Goal: Navigation & Orientation: Find specific page/section

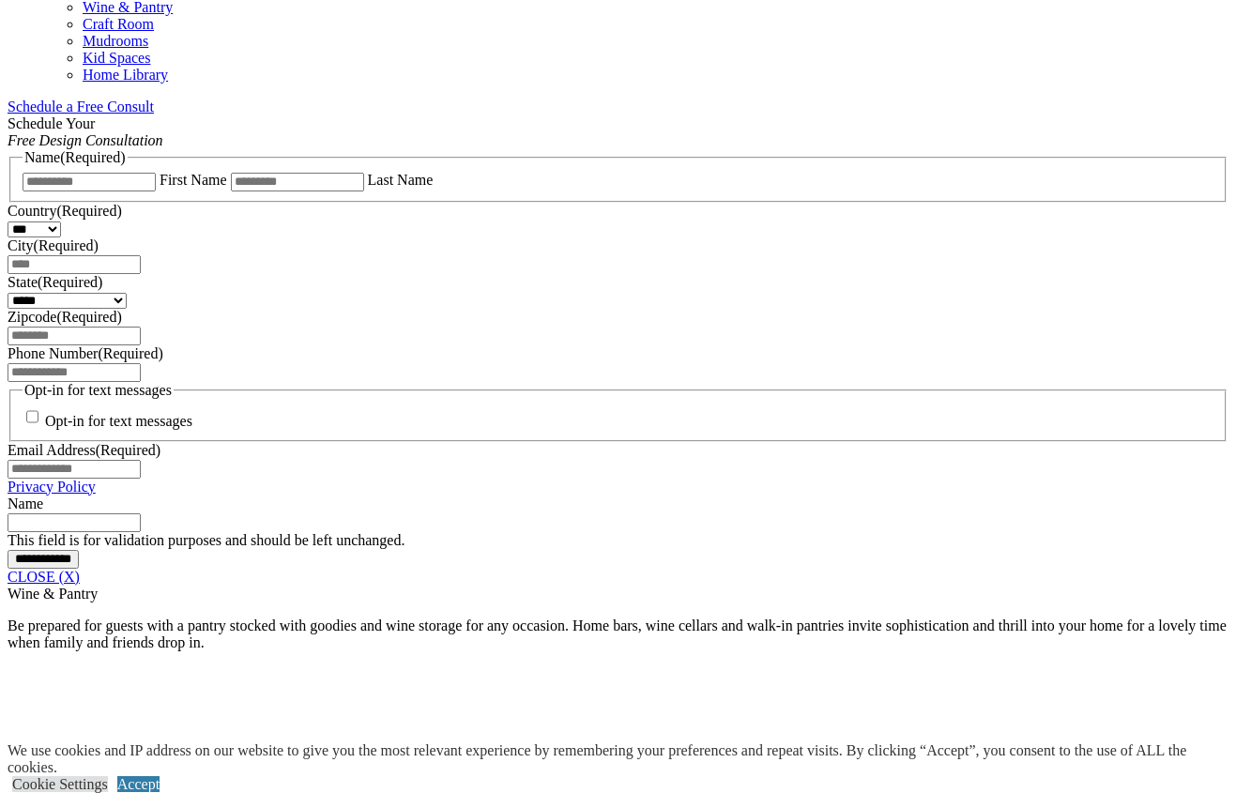
scroll to position [1166, 0]
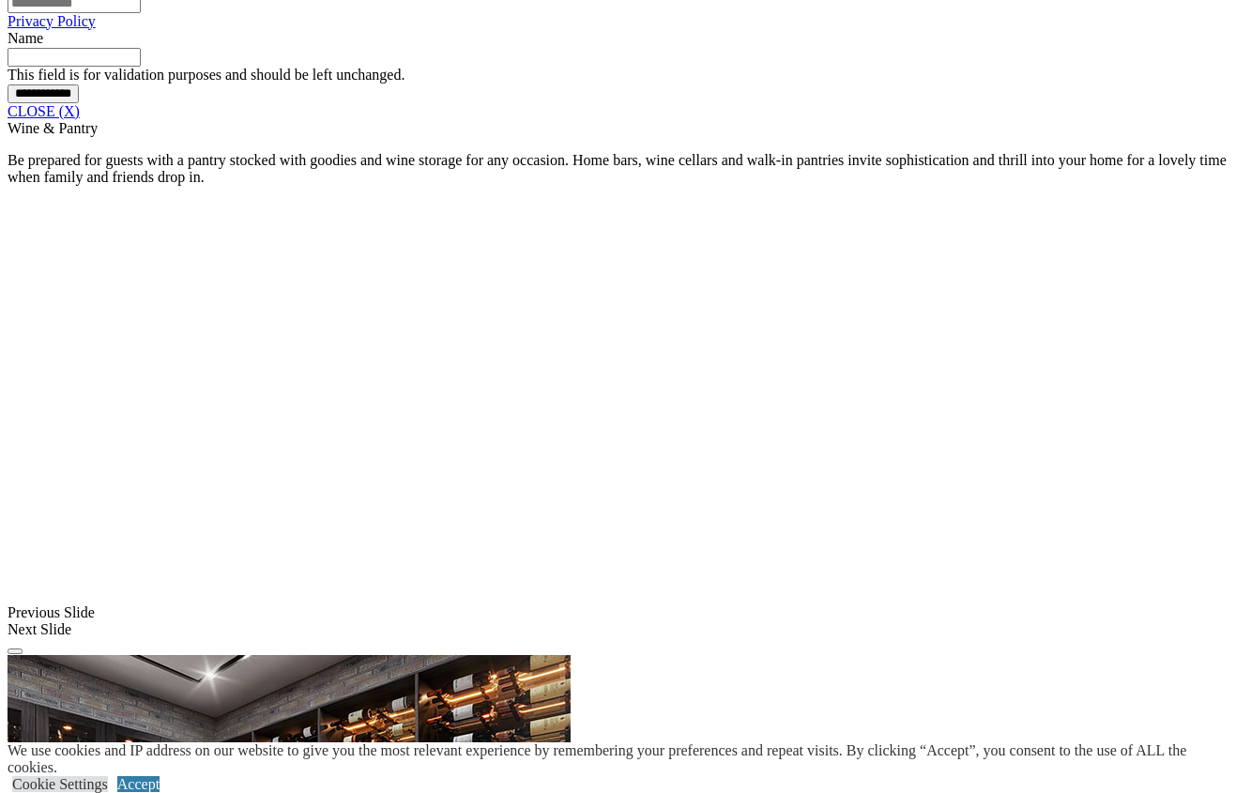
scroll to position [1636, 0]
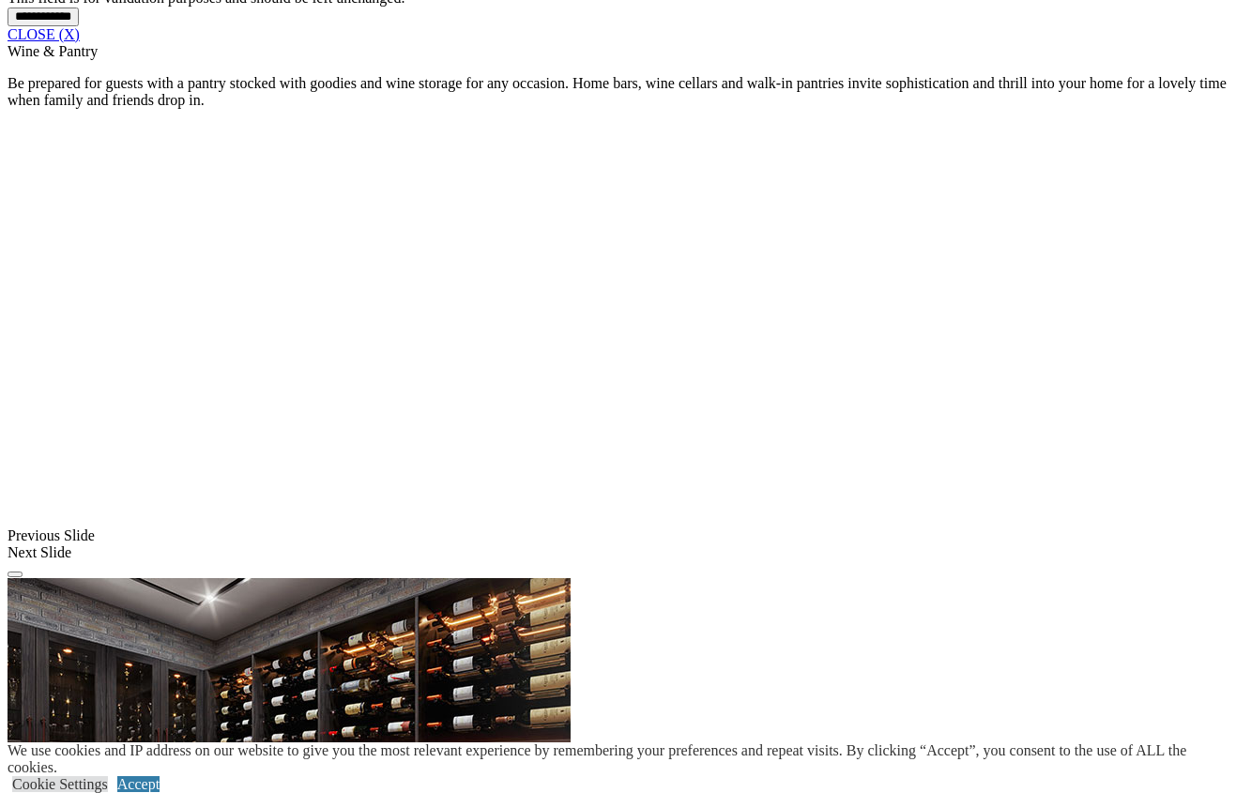
scroll to position [1652, 0]
